Goal: Obtain resource: Download file/media

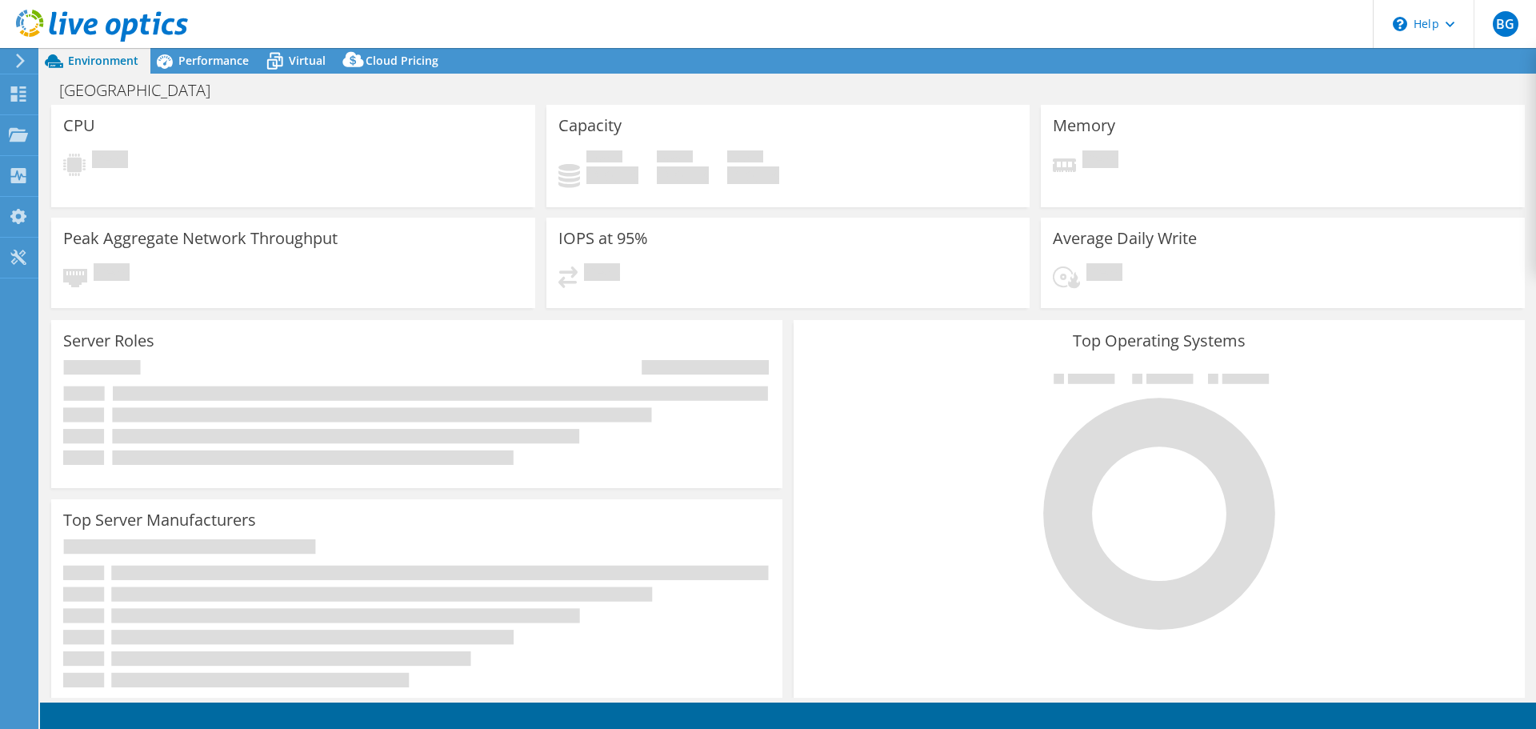
select select "USD"
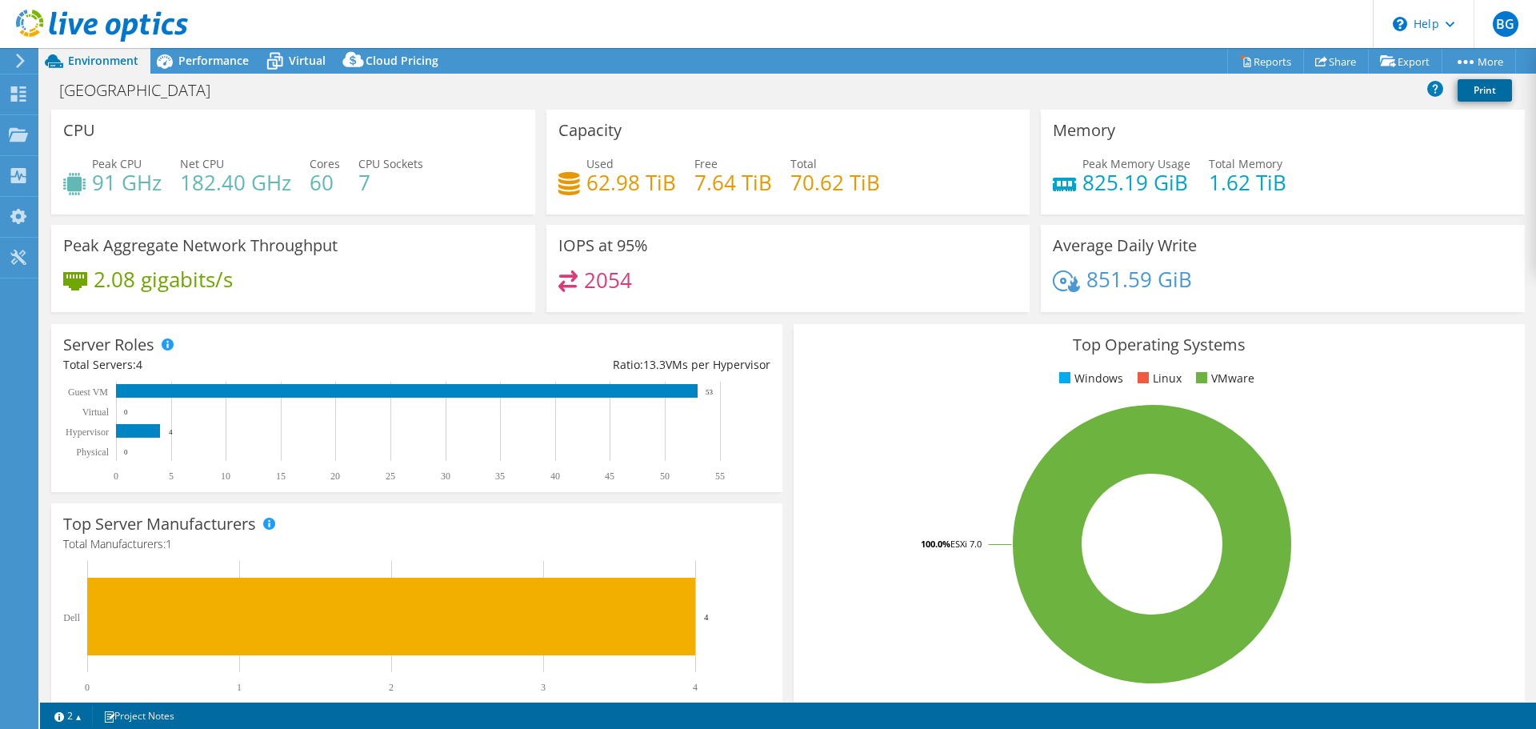
click at [1487, 88] on link "Print" at bounding box center [1485, 90] width 54 height 22
click at [24, 57] on icon at bounding box center [20, 61] width 12 height 14
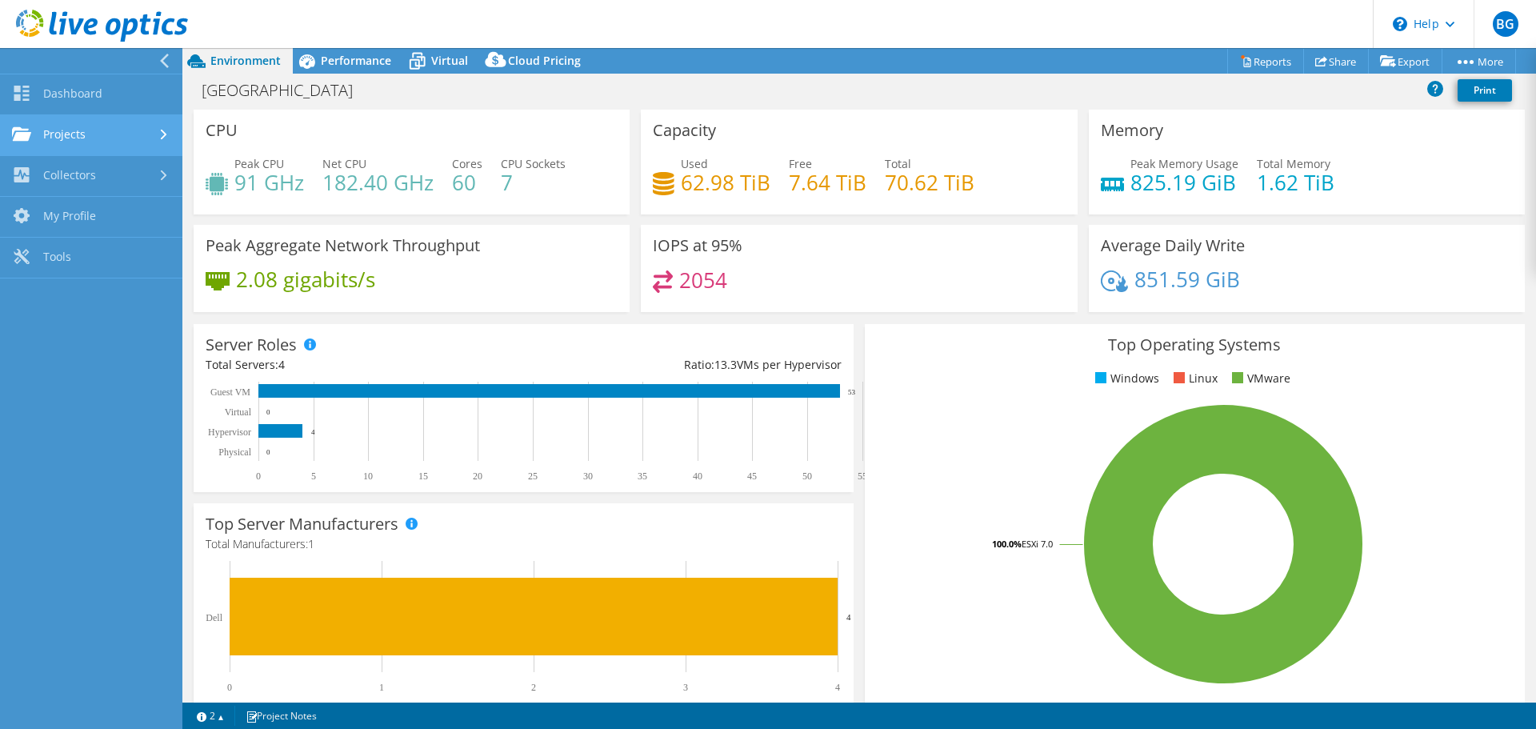
click at [124, 130] on link "Projects" at bounding box center [91, 135] width 182 height 41
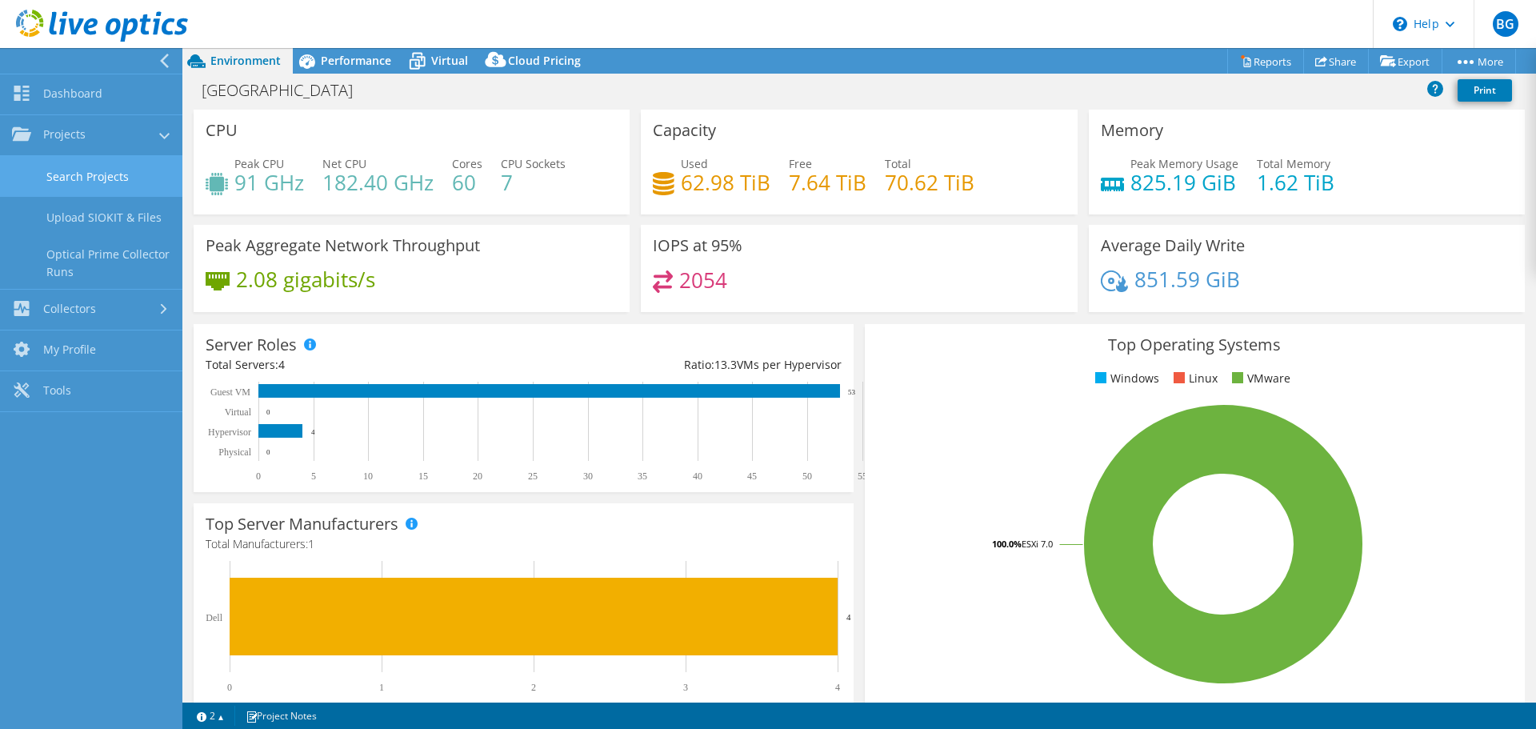
click at [134, 178] on link "Search Projects" at bounding box center [91, 176] width 182 height 41
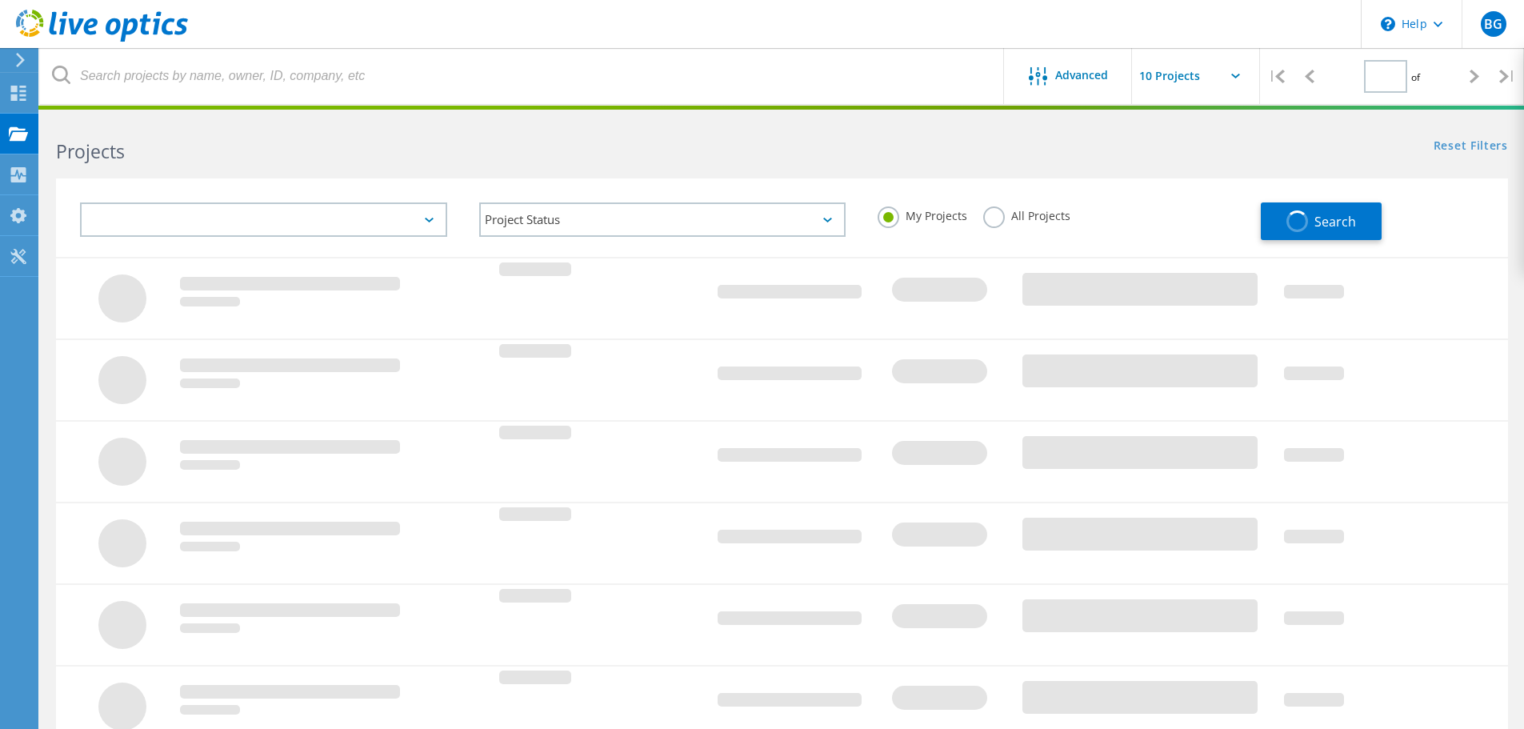
type input "1"
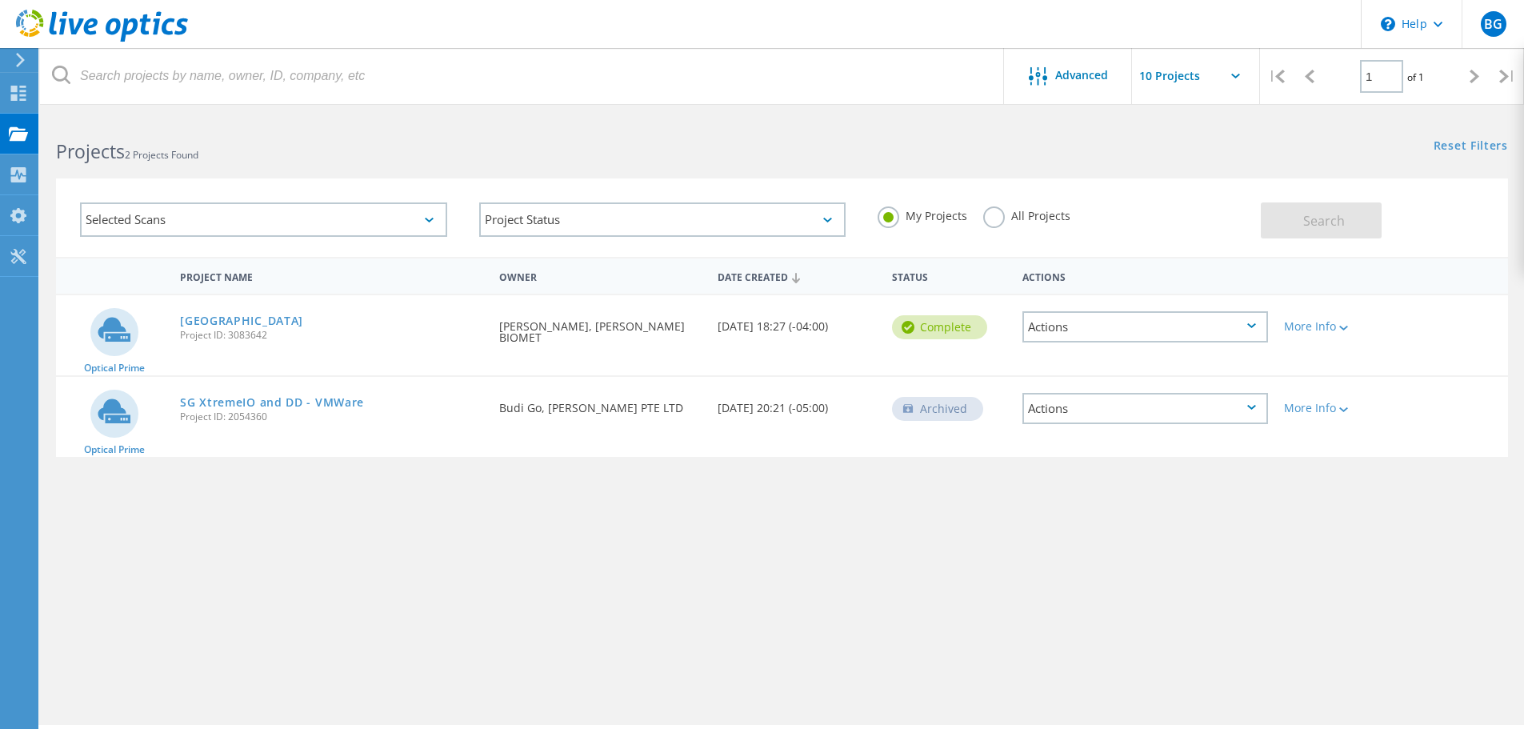
click at [1258, 322] on div "Actions" at bounding box center [1145, 326] width 246 height 31
click at [1346, 325] on div at bounding box center [1342, 327] width 12 height 10
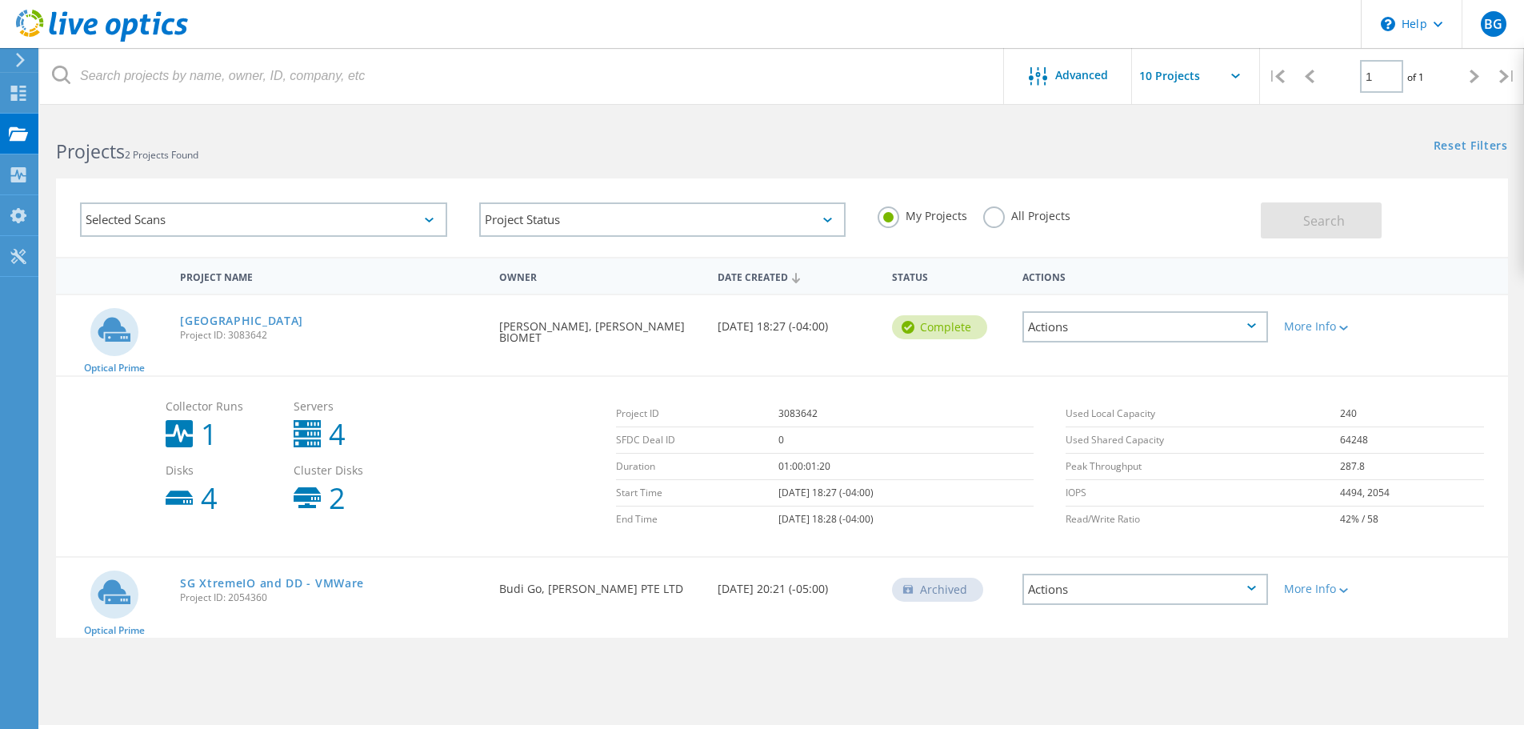
click at [410, 142] on h2 "Projects 2 Projects Found" at bounding box center [411, 151] width 710 height 26
click at [217, 316] on link "[GEOGRAPHIC_DATA]" at bounding box center [241, 320] width 123 height 11
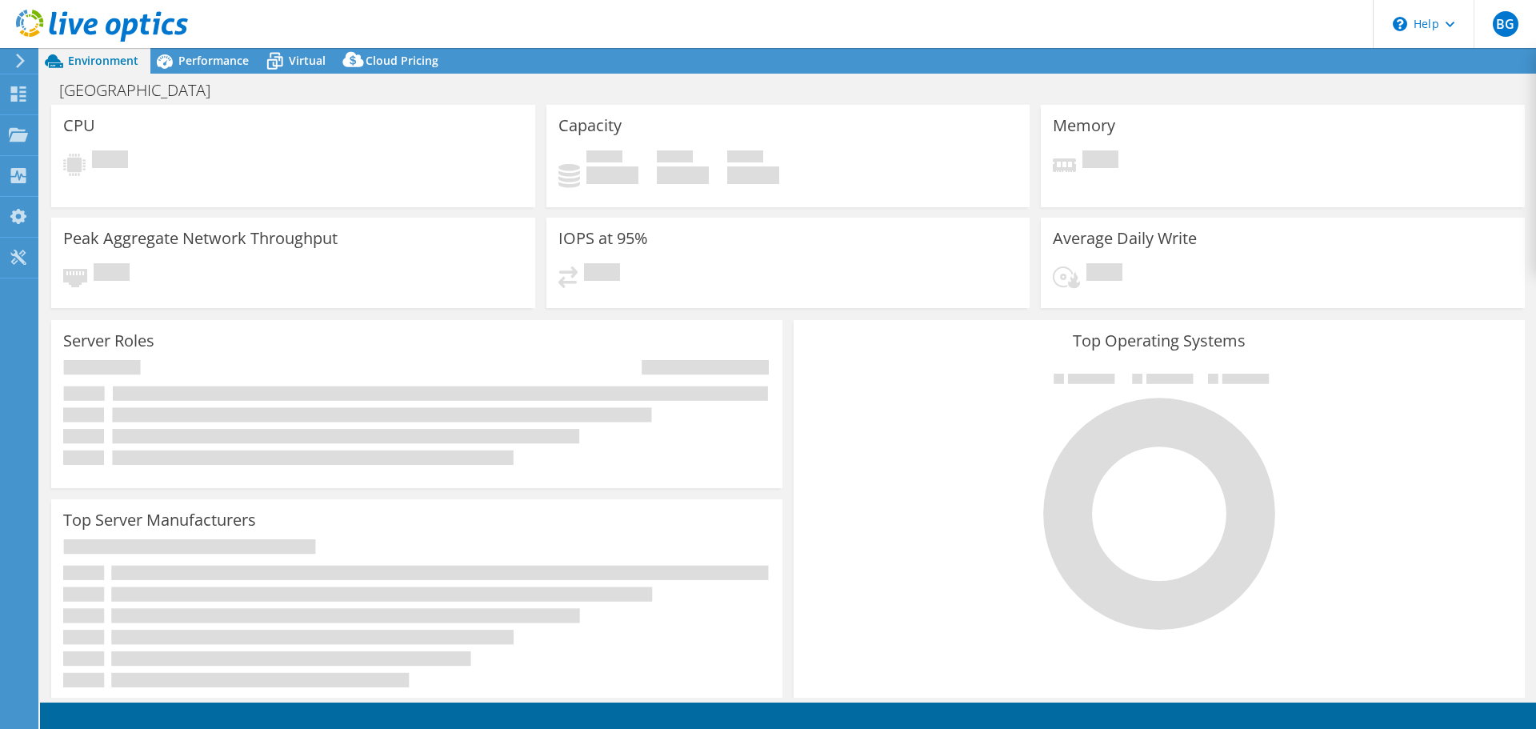
select select "USD"
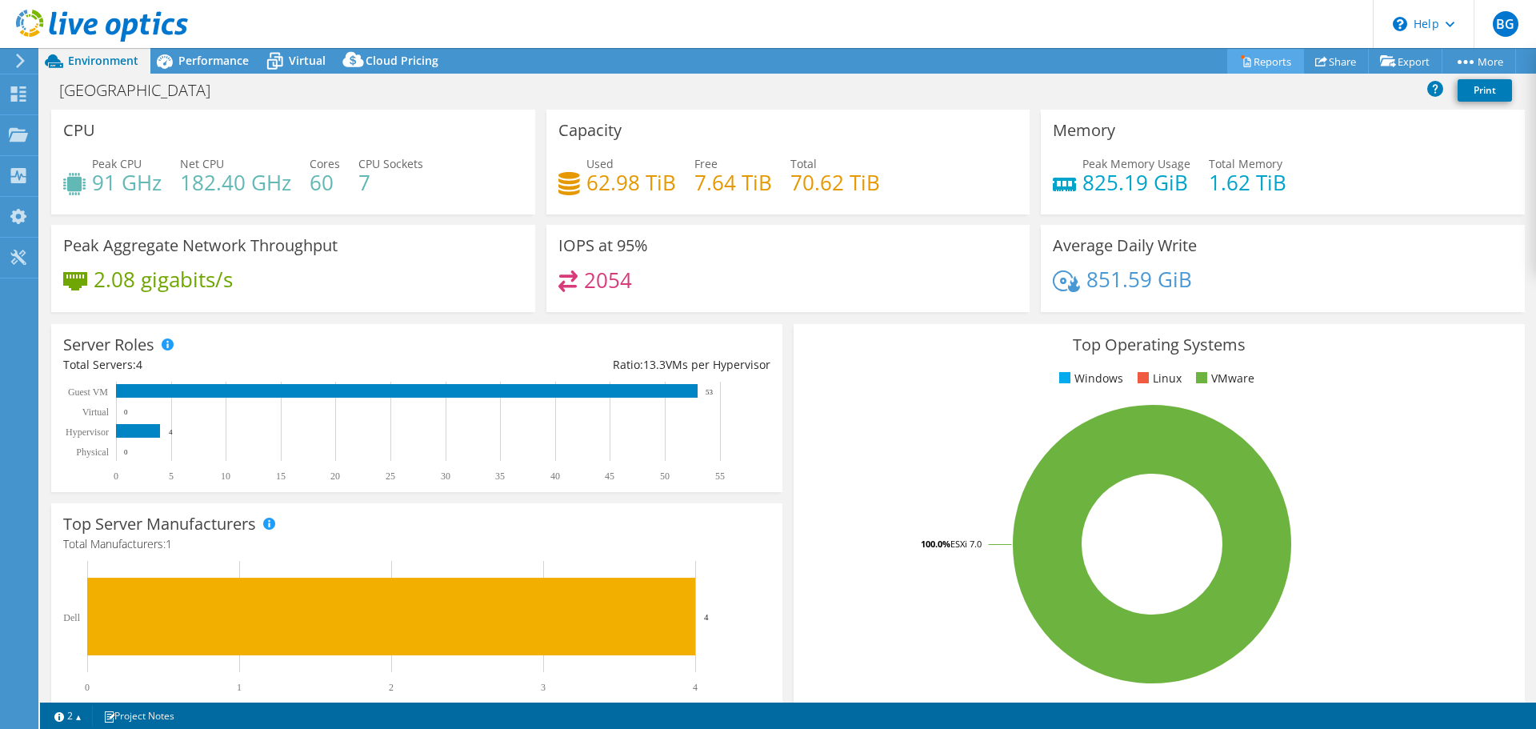
click at [1264, 66] on link "Reports" at bounding box center [1265, 61] width 77 height 25
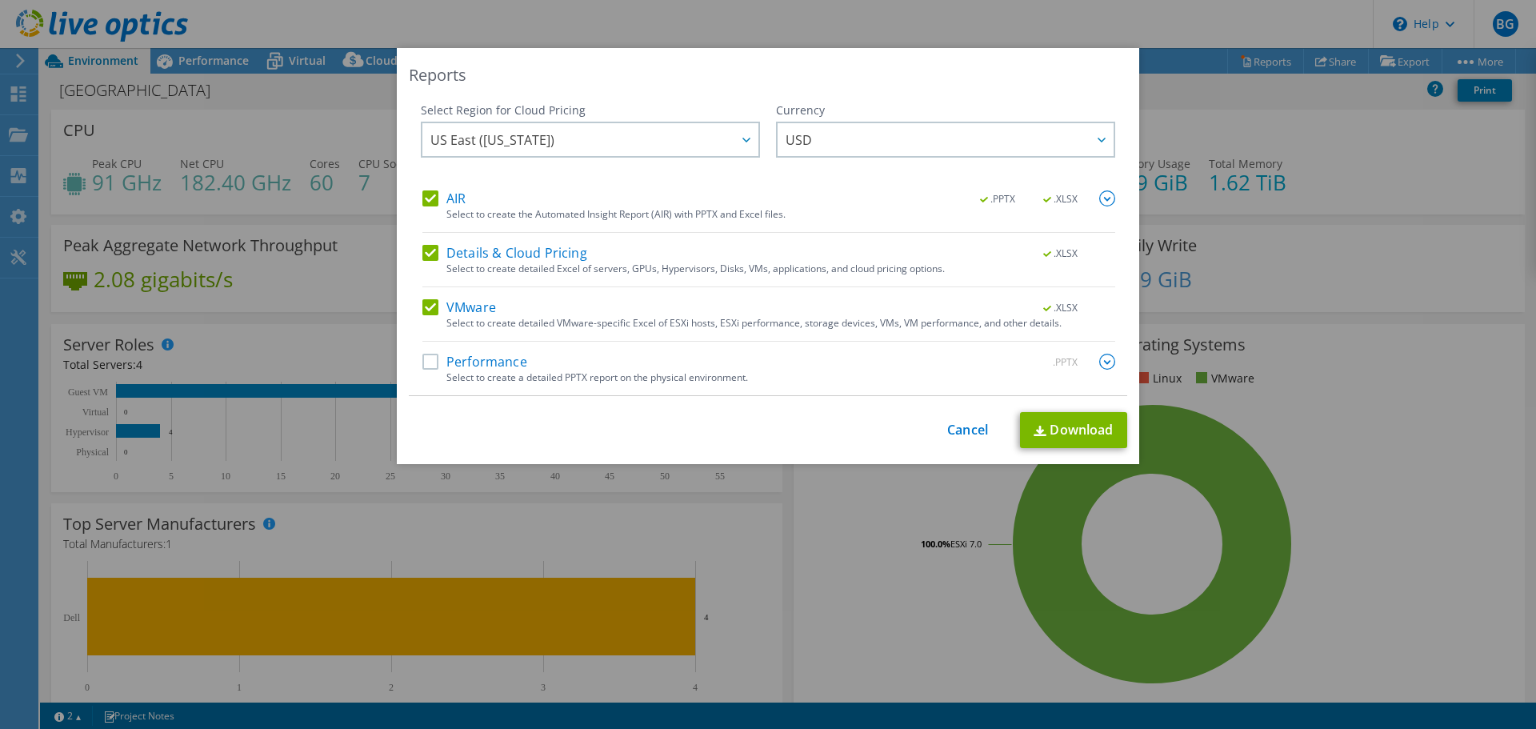
click at [428, 249] on label "Details & Cloud Pricing" at bounding box center [504, 253] width 165 height 16
click at [0, 0] on input "Details & Cloud Pricing" at bounding box center [0, 0] width 0 height 0
click at [424, 201] on label "AIR" at bounding box center [443, 198] width 43 height 16
click at [0, 0] on input "AIR" at bounding box center [0, 0] width 0 height 0
click at [422, 366] on label "Performance" at bounding box center [474, 362] width 105 height 16
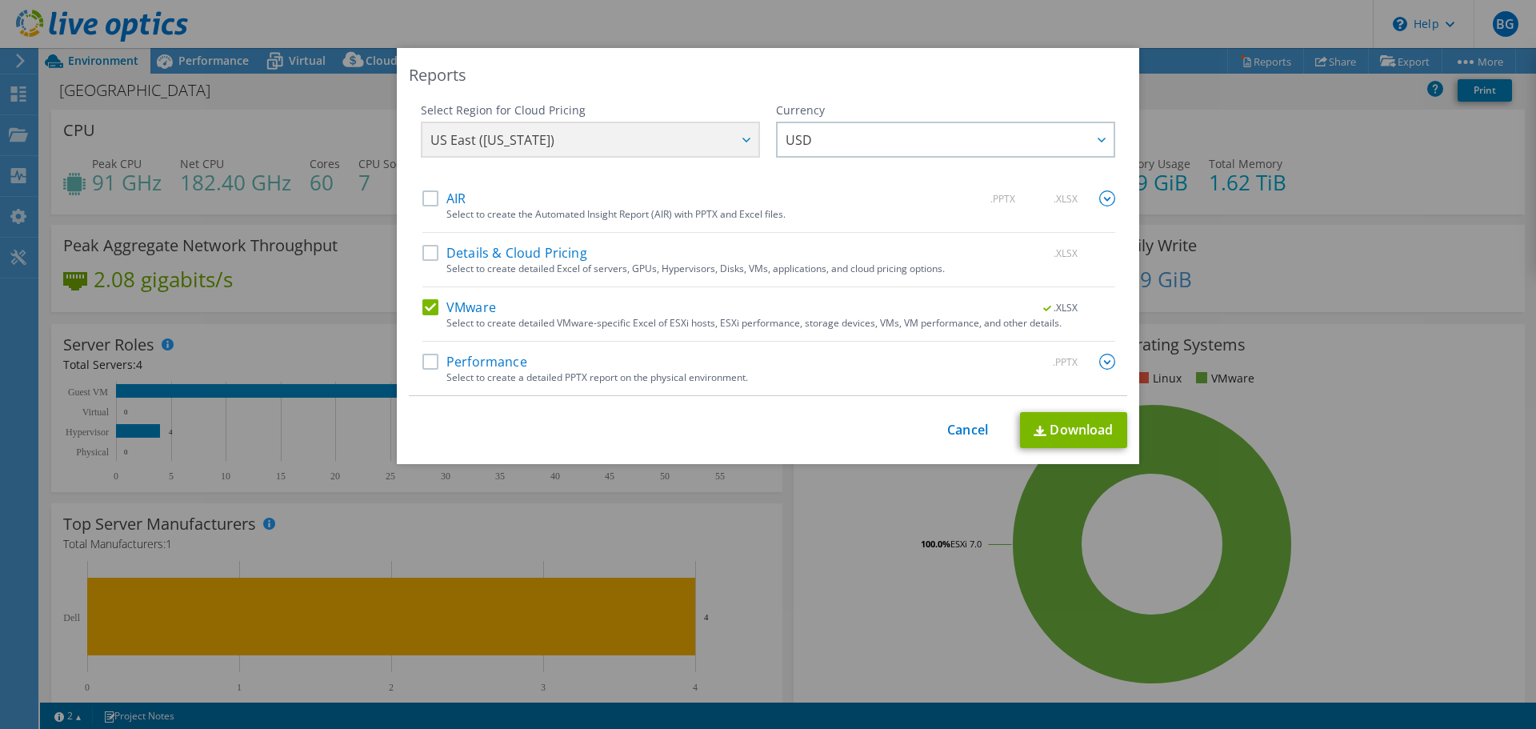
click at [0, 0] on input "Performance" at bounding box center [0, 0] width 0 height 0
click at [422, 198] on label "AIR" at bounding box center [443, 198] width 43 height 16
click at [0, 0] on input "AIR" at bounding box center [0, 0] width 0 height 0
click at [734, 137] on div at bounding box center [746, 139] width 26 height 33
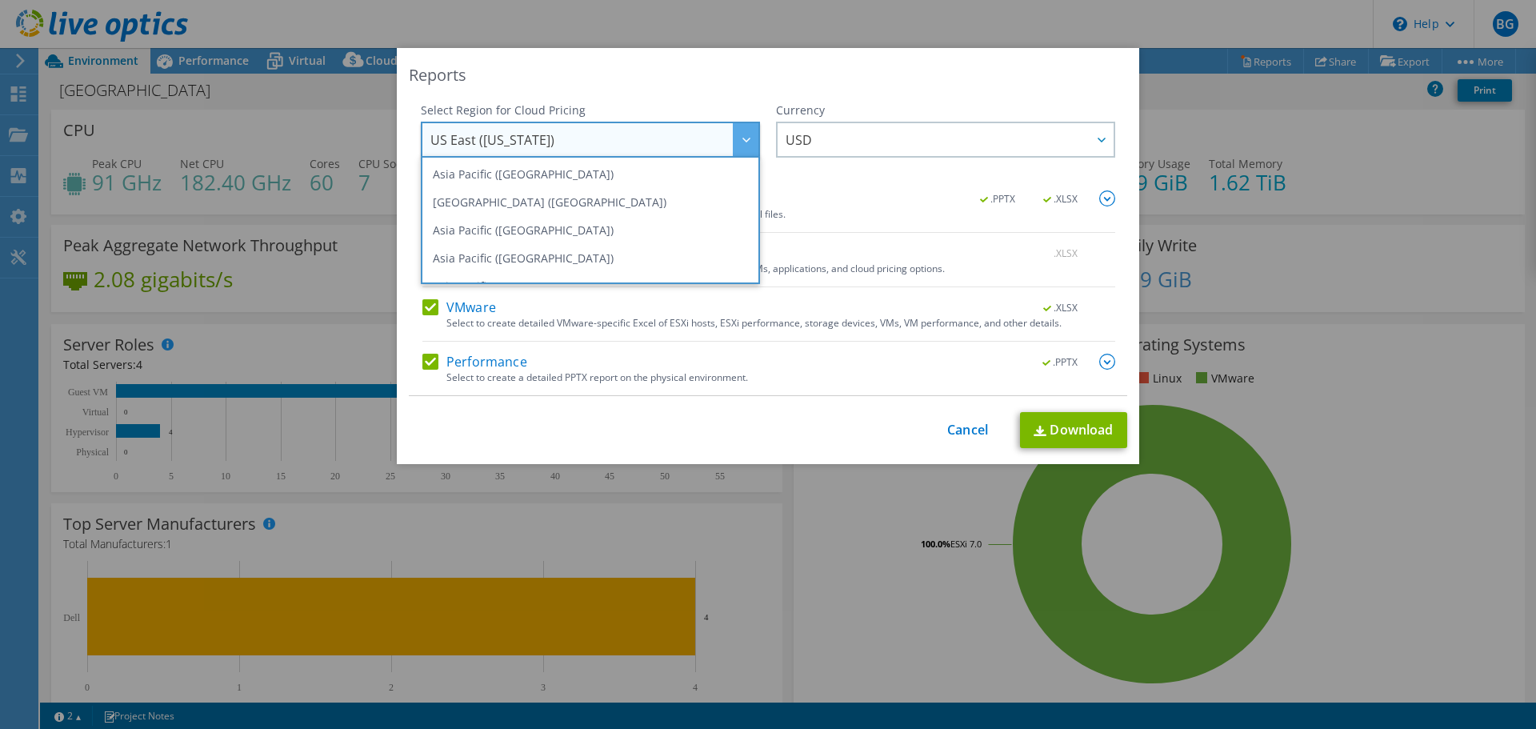
click at [921, 94] on div "Reports Select Region for Cloud Pricing Asia Pacific (Hong Kong) Asia Pacific (…" at bounding box center [768, 256] width 742 height 416
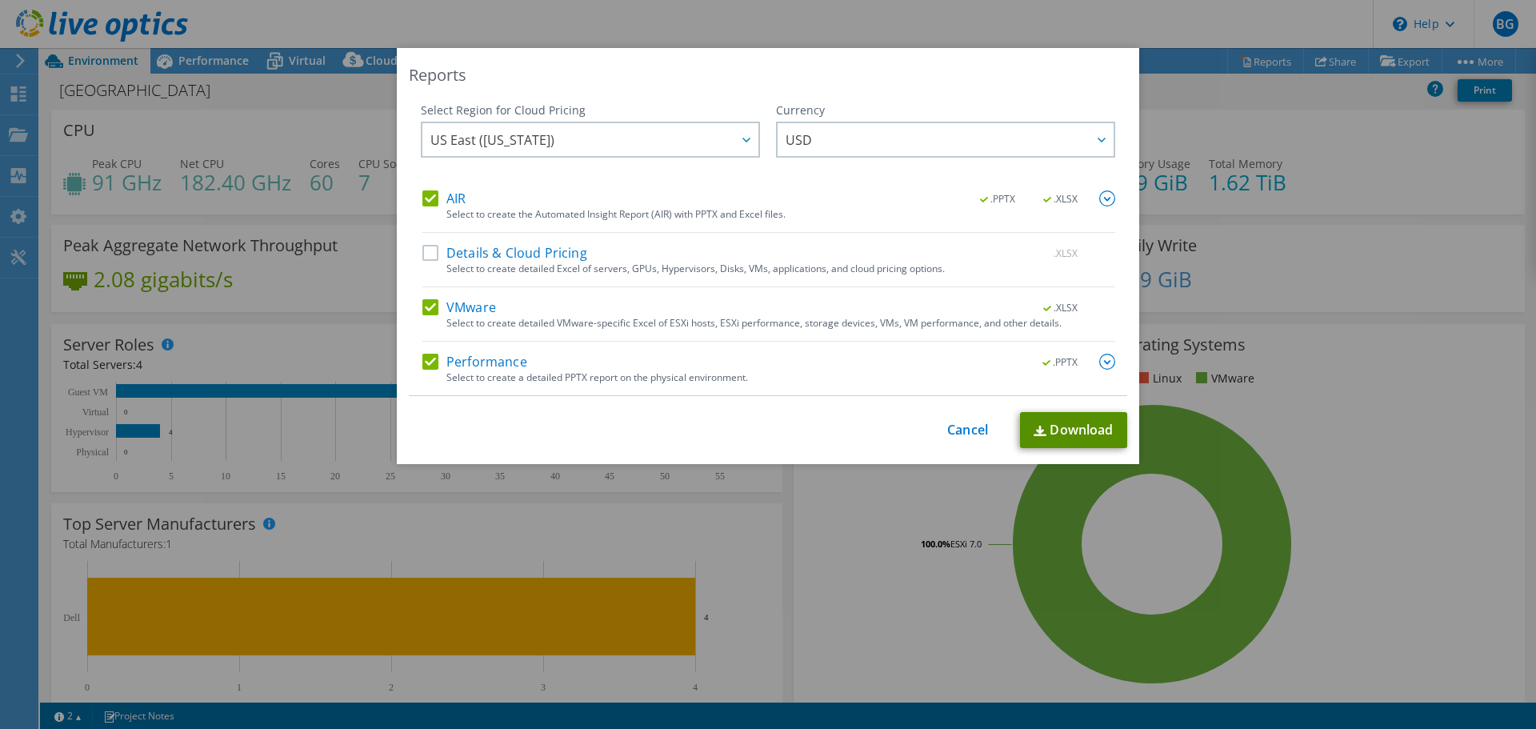
click at [1065, 425] on link "Download" at bounding box center [1073, 430] width 107 height 36
click at [952, 429] on link "Cancel" at bounding box center [967, 429] width 41 height 15
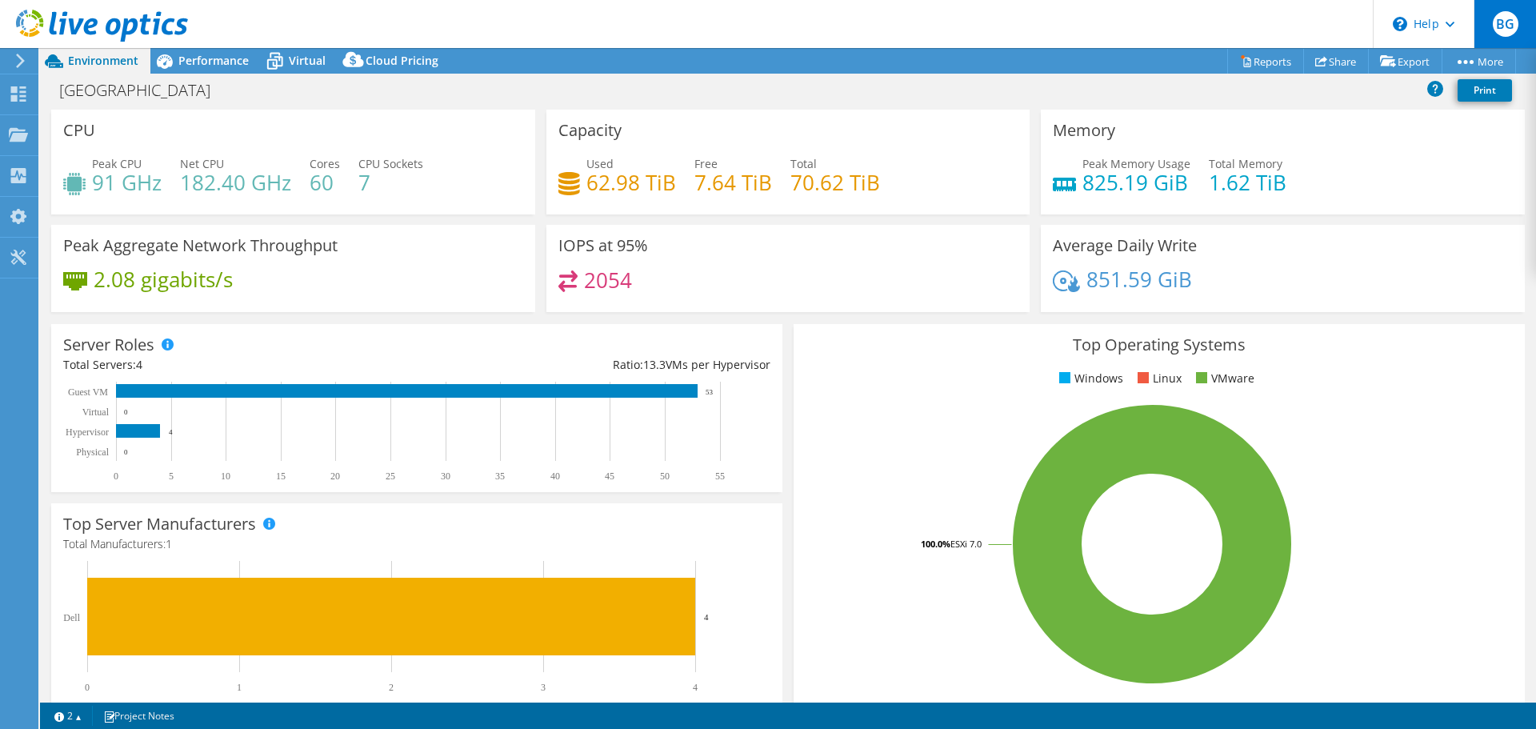
click at [1503, 33] on span "BG" at bounding box center [1506, 24] width 26 height 26
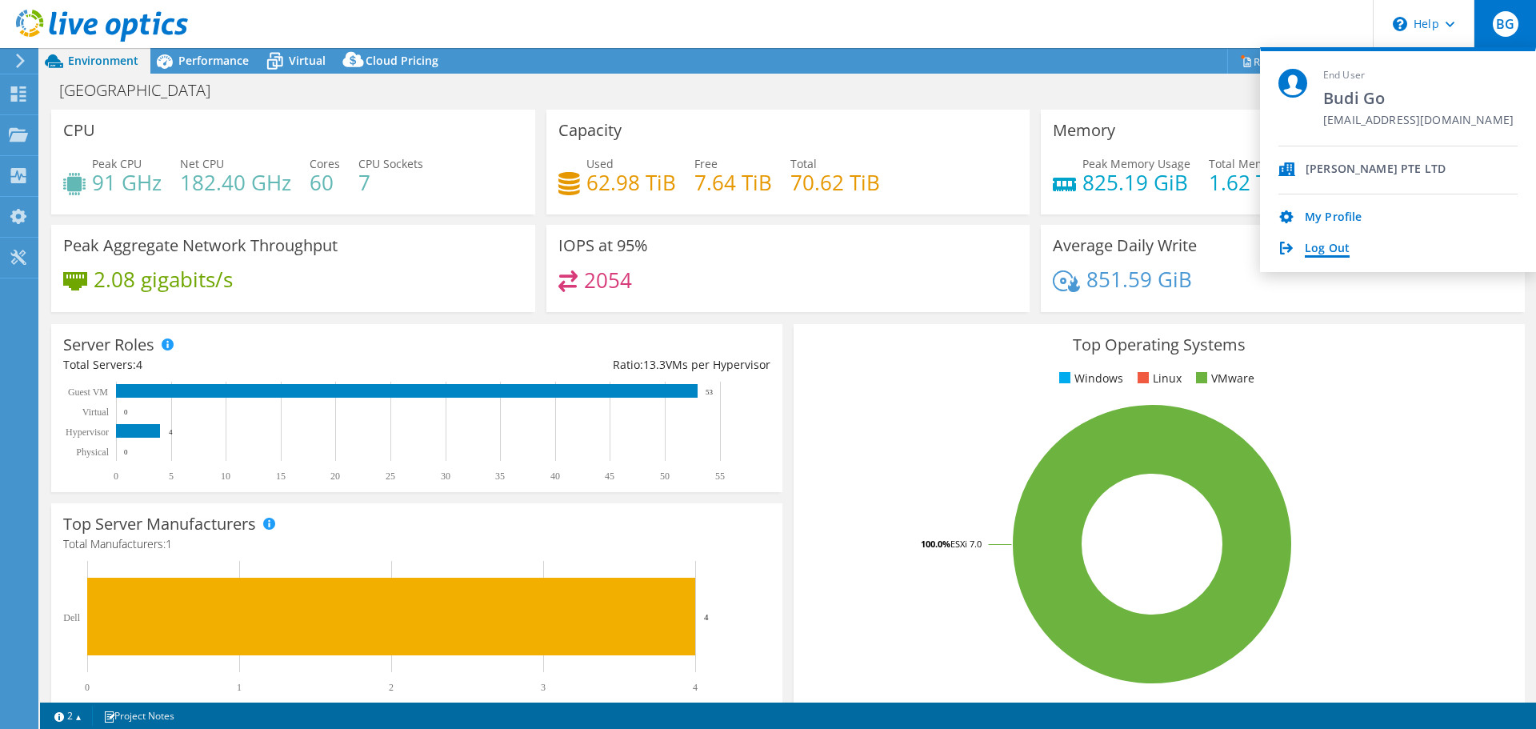
click at [1342, 249] on link "Log Out" at bounding box center [1327, 249] width 45 height 15
